Goal: Transaction & Acquisition: Purchase product/service

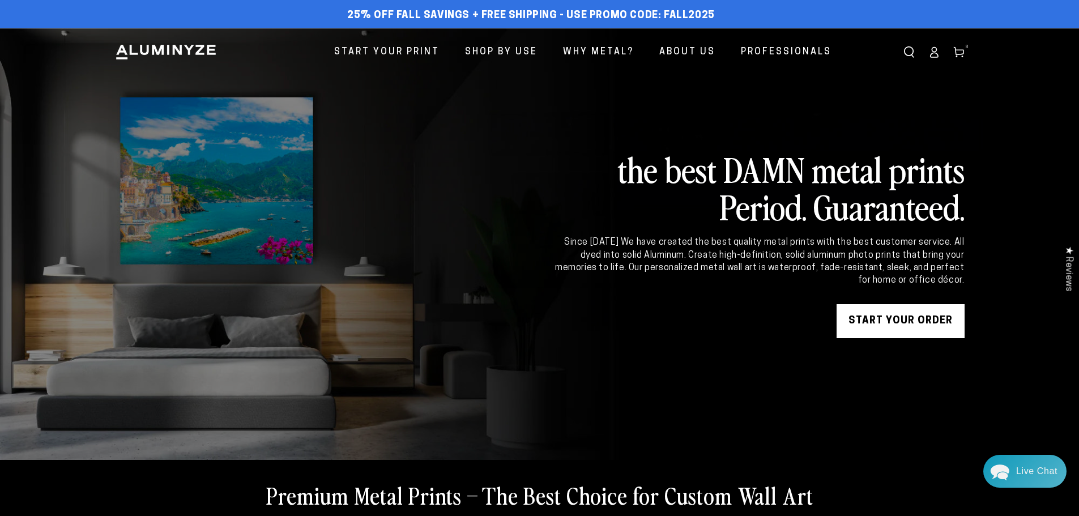
click at [963, 53] on use at bounding box center [958, 53] width 10 height 10
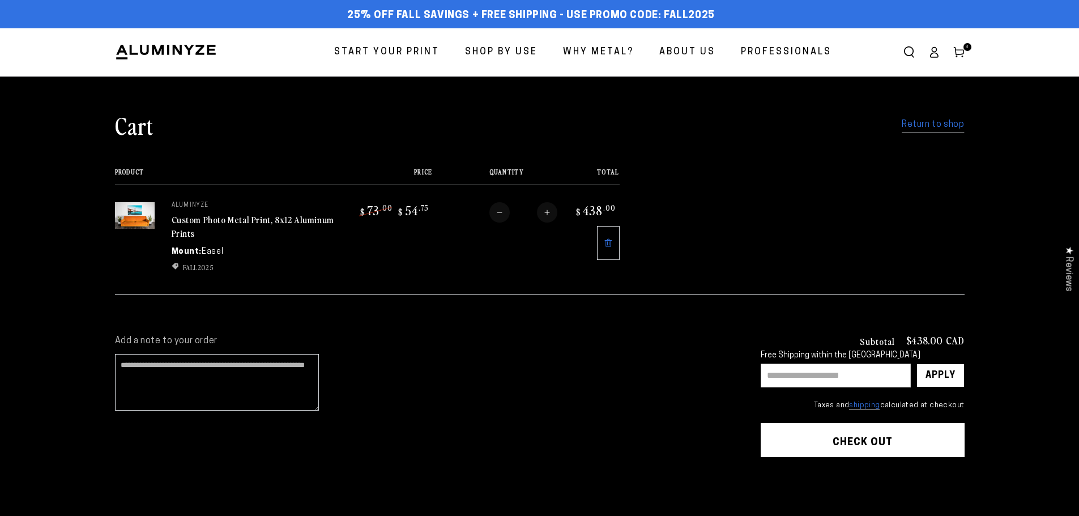
click at [489, 212] on button "Decrease quantity for Custom Photo Metal Print, 8x12 Aluminum Prints" at bounding box center [499, 212] width 20 height 20
type input "*"
click at [488, 212] on form "Product Price Total Quantity Total aluminyze Custom Photo Metal Print, 8x12 Alu…" at bounding box center [540, 231] width 850 height 126
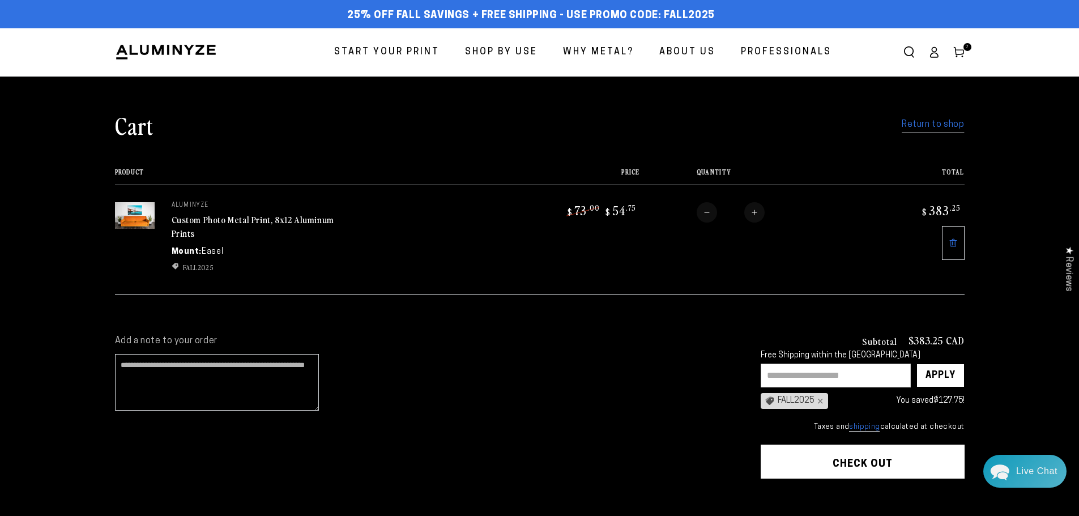
click at [707, 208] on button "Decrease quantity for Custom Photo Metal Print, 8x12 Aluminum Prints" at bounding box center [707, 212] width 20 height 20
type input "*"
click at [707, 212] on button "Decrease quantity for Custom Photo Metal Print, 8x12 Aluminum Prints" at bounding box center [706, 212] width 20 height 20
type input "*"
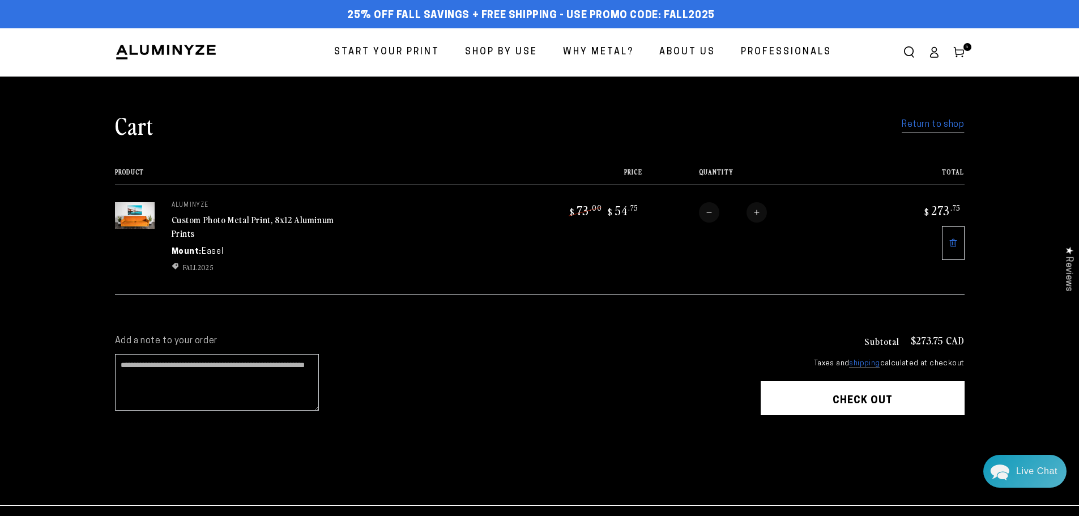
click at [709, 211] on button "Decrease quantity for Custom Photo Metal Print, 8x12 Aluminum Prints" at bounding box center [709, 212] width 20 height 20
type input "*"
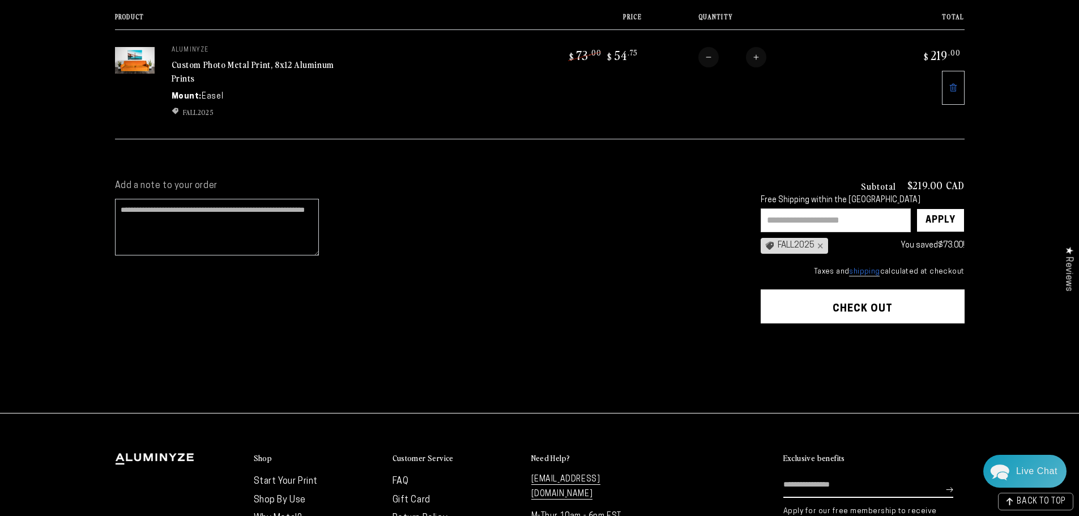
scroll to position [170, 0]
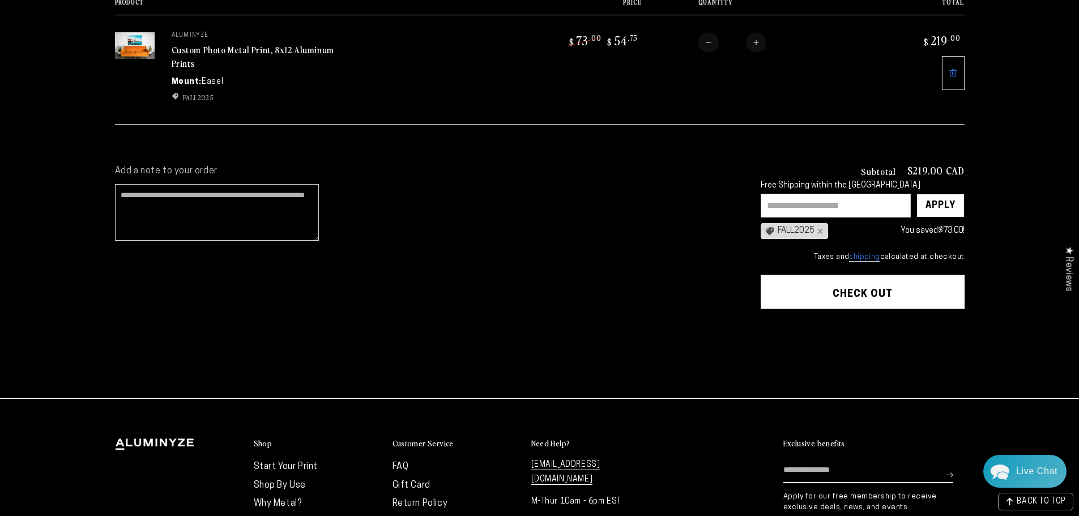
click at [895, 284] on button "Check out" at bounding box center [863, 292] width 204 height 34
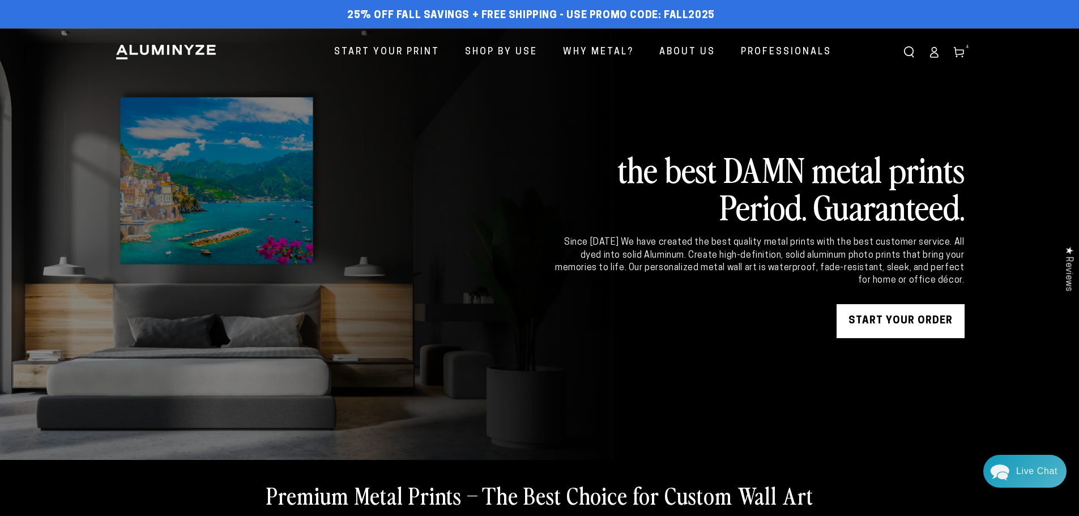
click at [959, 52] on icon at bounding box center [958, 51] width 11 height 11
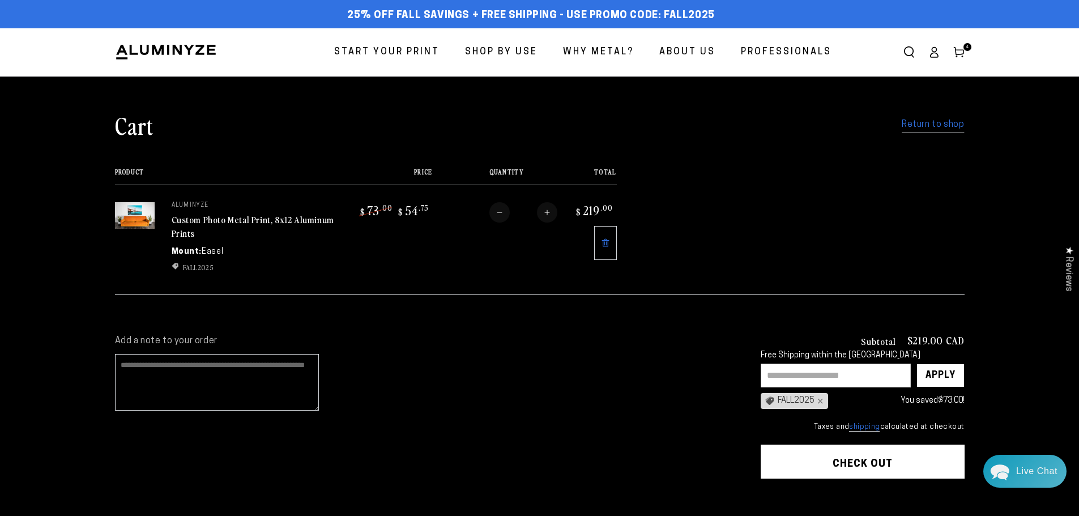
click at [223, 381] on textarea "Add a note to your order" at bounding box center [217, 382] width 204 height 57
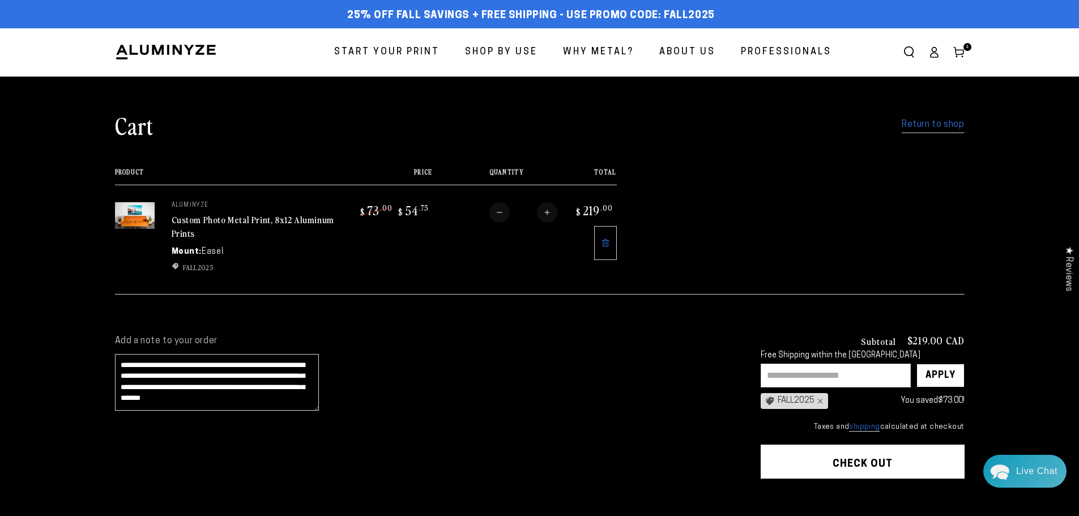
type textarea "**********"
click at [928, 461] on button "Check out" at bounding box center [863, 462] width 204 height 34
